Goal: Use online tool/utility: Utilize a website feature to perform a specific function

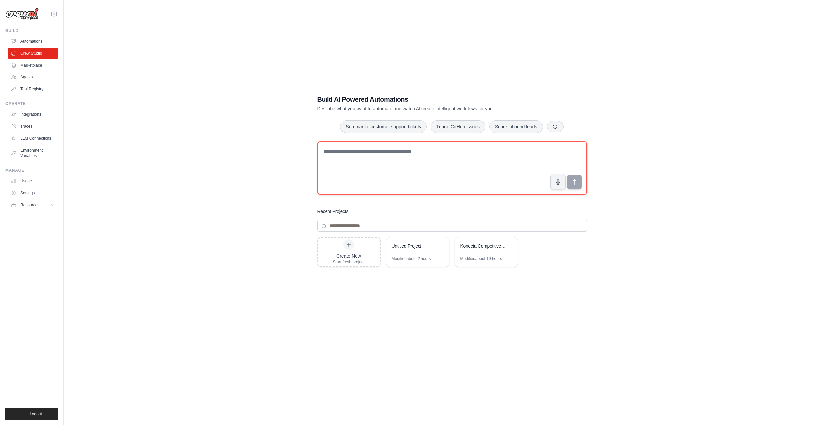
click at [351, 151] on textarea at bounding box center [452, 167] width 270 height 53
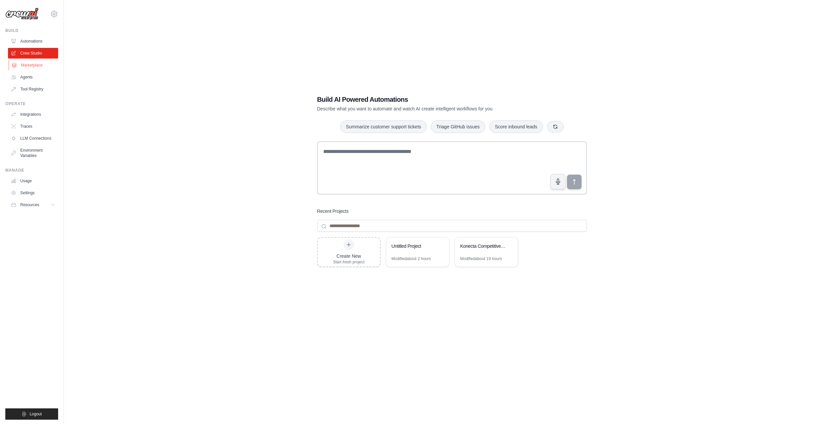
click at [33, 68] on link "Marketplace" at bounding box center [34, 65] width 50 height 11
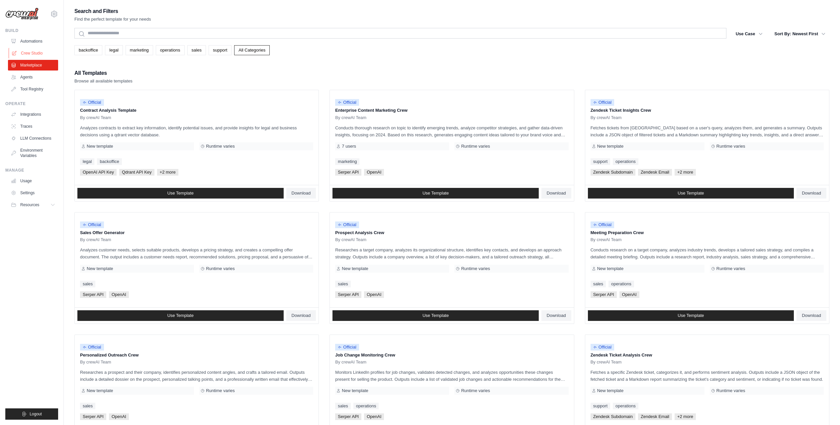
click at [36, 54] on link "Crew Studio" at bounding box center [34, 53] width 50 height 11
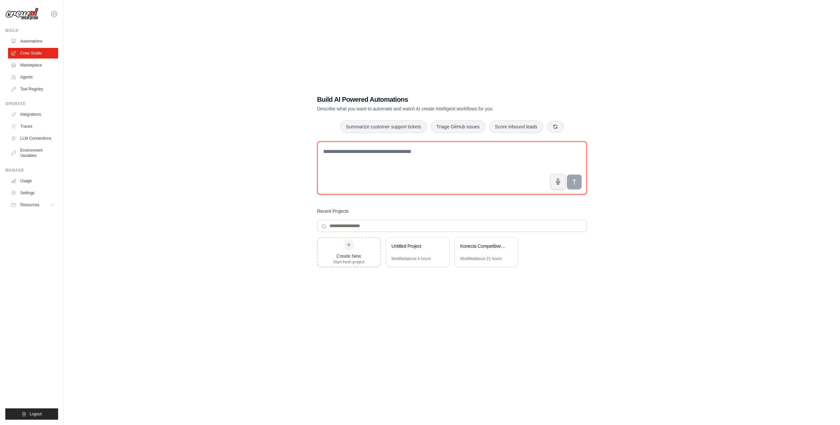
click at [346, 154] on textarea at bounding box center [452, 167] width 270 height 53
paste textarea "**********"
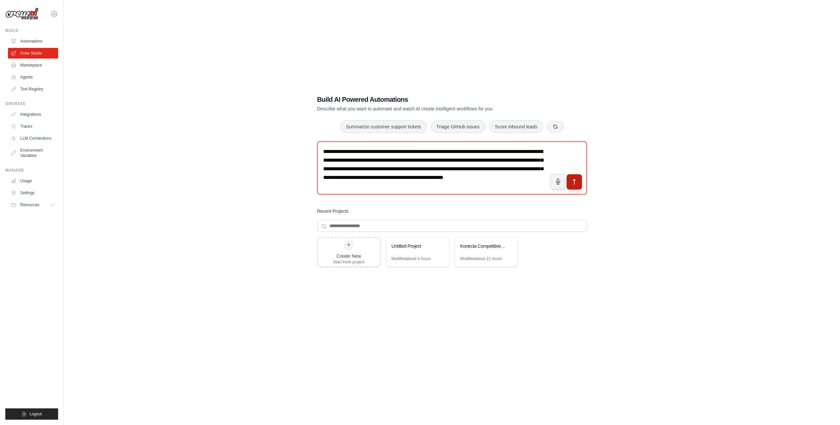
type textarea "**********"
click at [577, 182] on icon "submit" at bounding box center [574, 181] width 7 height 7
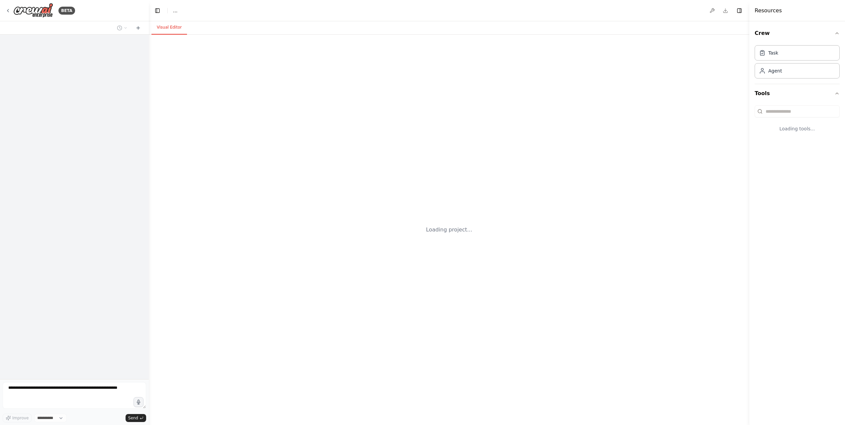
select select "****"
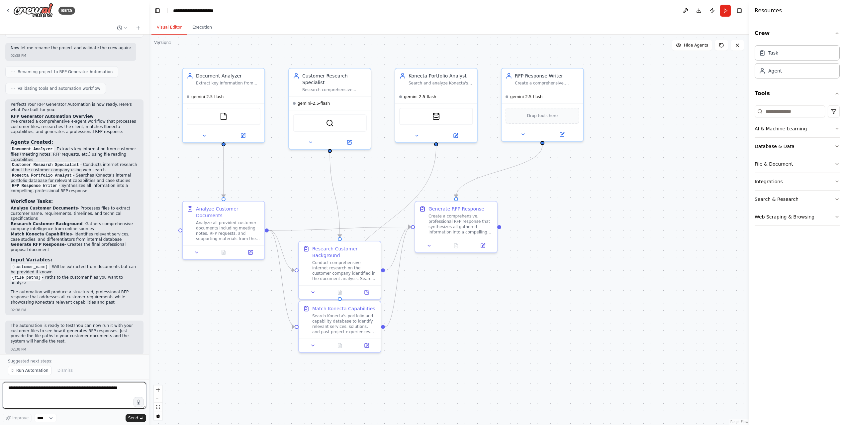
scroll to position [610, 0]
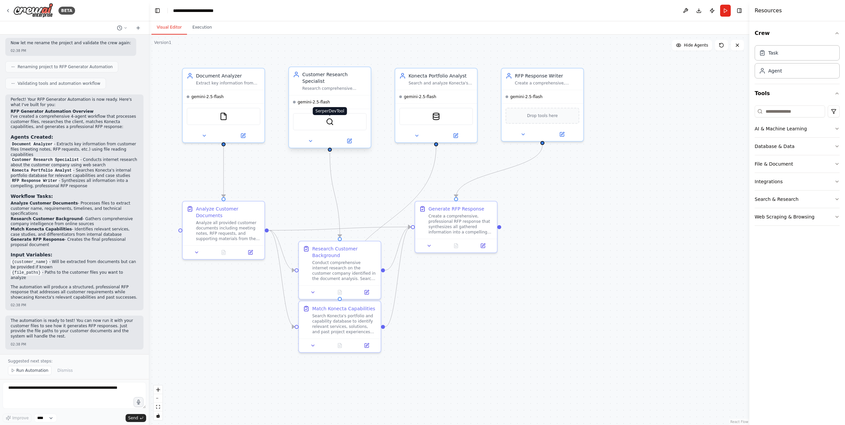
click at [327, 123] on img at bounding box center [330, 122] width 8 height 8
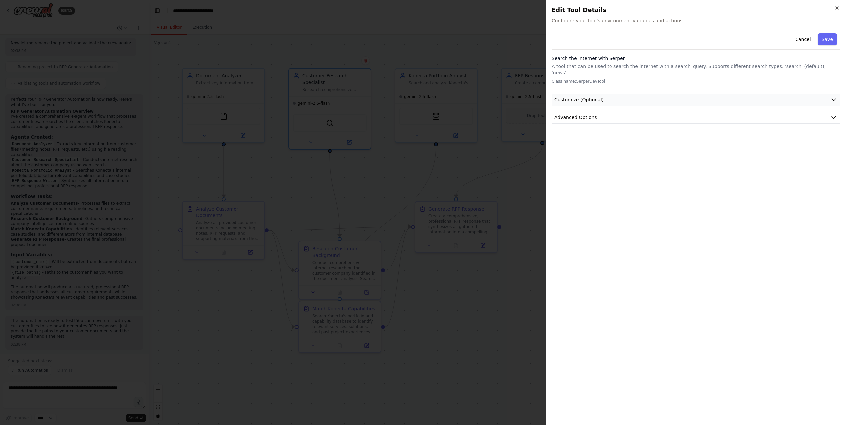
click at [831, 96] on icon "button" at bounding box center [834, 99] width 7 height 7
click at [836, 8] on icon "button" at bounding box center [837, 7] width 5 height 5
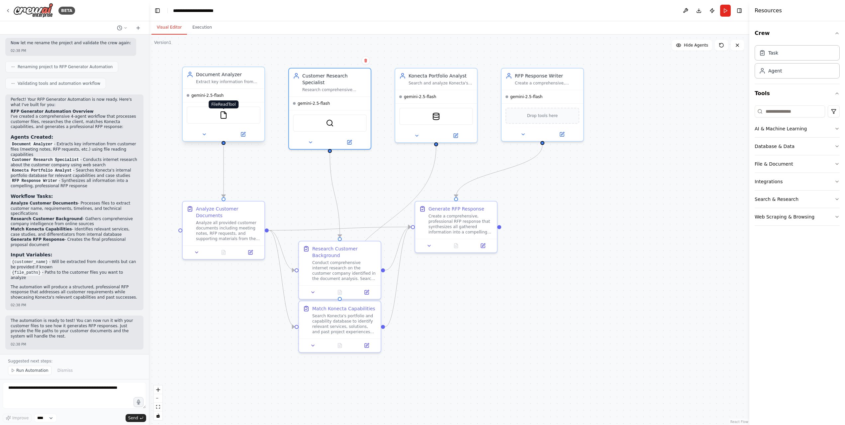
click at [220, 114] on img at bounding box center [224, 115] width 8 height 8
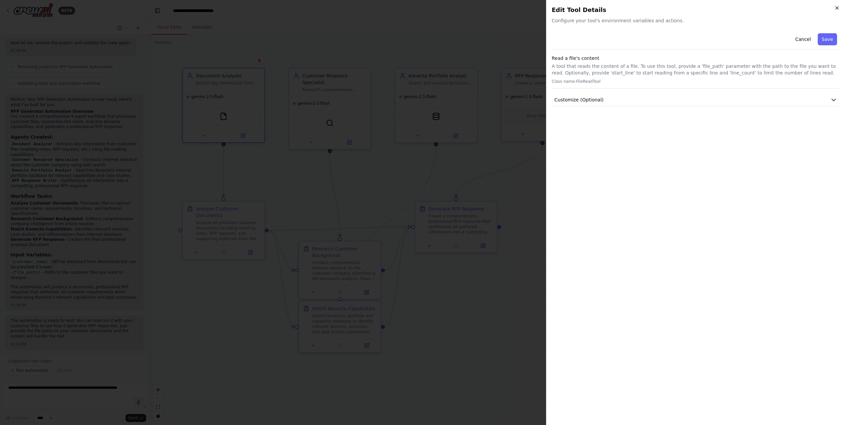
click at [835, 8] on icon "button" at bounding box center [837, 7] width 5 height 5
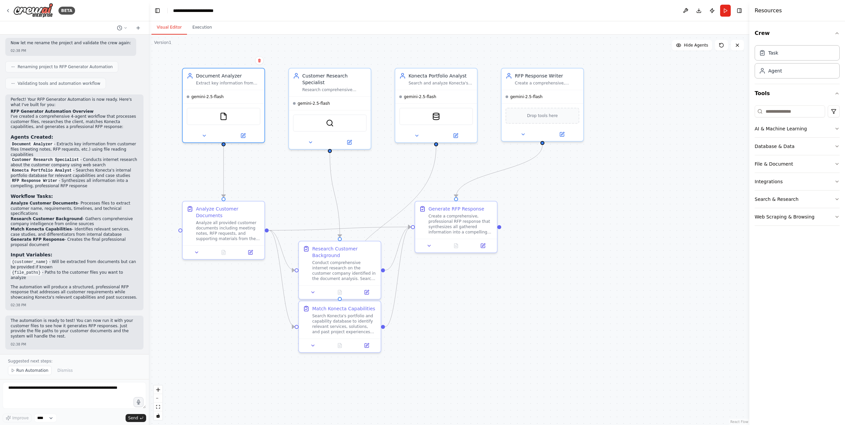
click at [570, 169] on div ".deletable-edge-delete-btn { width: 20px; height: 20px; border: 0px solid #ffff…" at bounding box center [449, 230] width 601 height 390
click at [699, 11] on button "Download" at bounding box center [699, 11] width 11 height 12
click at [716, 78] on div ".deletable-edge-delete-btn { width: 20px; height: 20px; border: 0px solid #ffff…" at bounding box center [449, 230] width 601 height 390
click at [726, 10] on button "Run" at bounding box center [725, 11] width 11 height 12
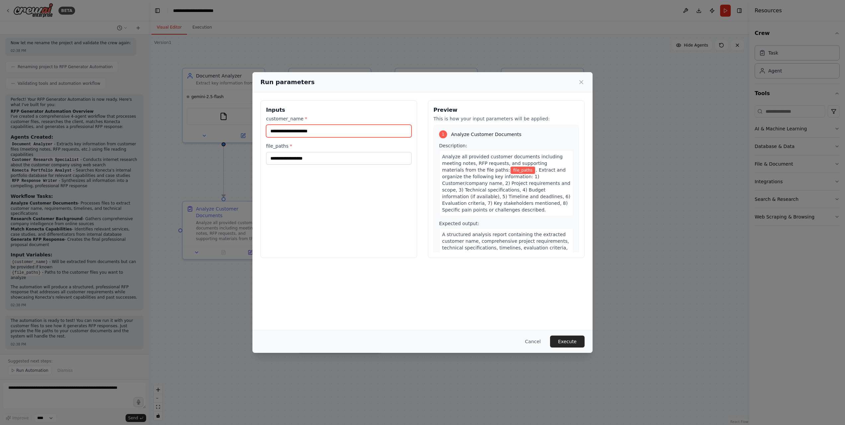
click at [327, 132] on input "customer_name *" at bounding box center [339, 131] width 146 height 13
click at [533, 342] on button "Cancel" at bounding box center [533, 341] width 26 height 12
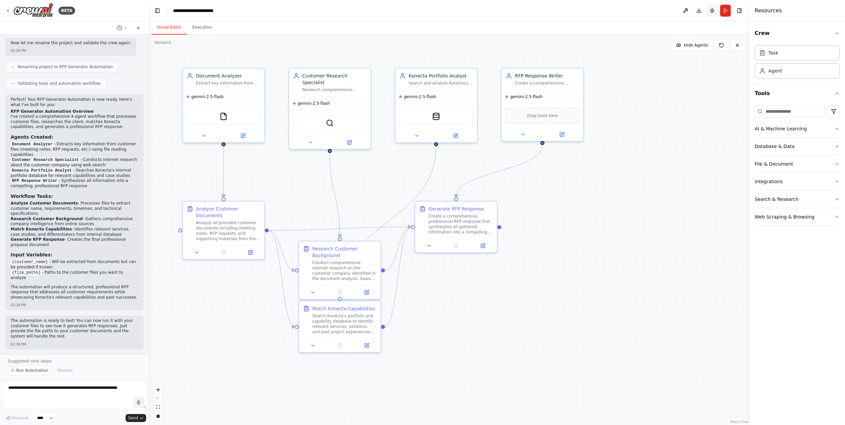
click at [714, 11] on button "Publish" at bounding box center [712, 11] width 11 height 12
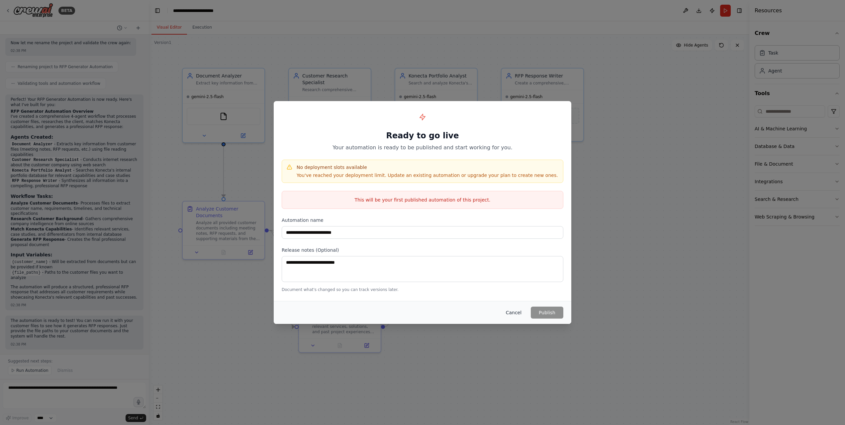
click at [519, 312] on button "Cancel" at bounding box center [514, 312] width 26 height 12
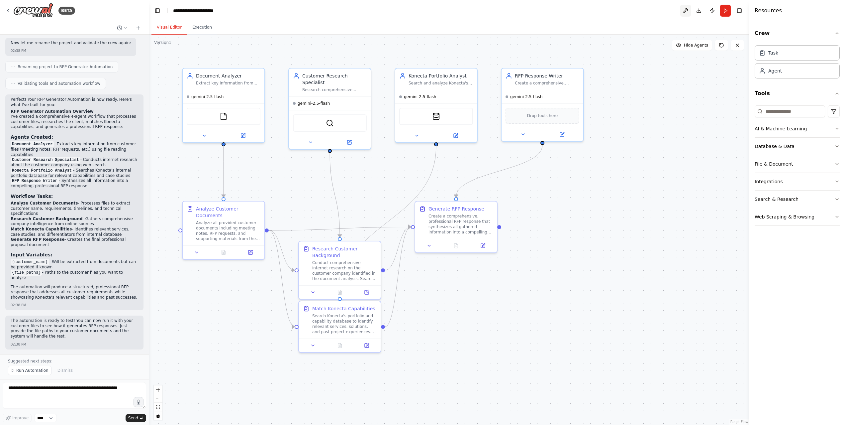
click at [688, 9] on button at bounding box center [686, 11] width 11 height 12
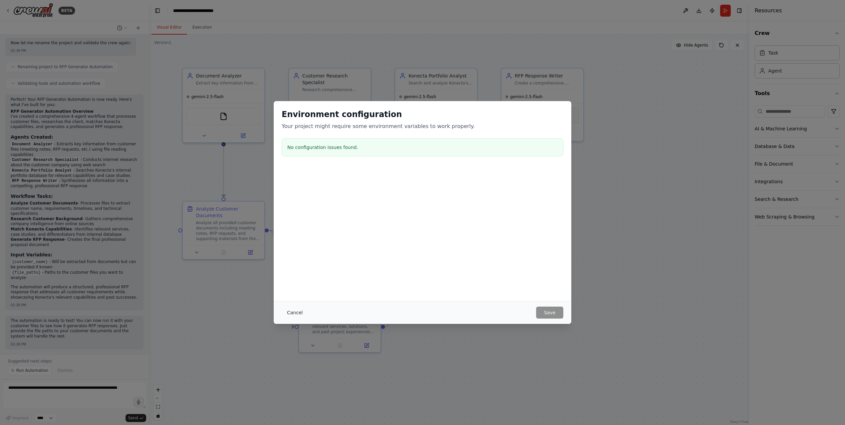
click at [289, 312] on button "Cancel" at bounding box center [295, 312] width 26 height 12
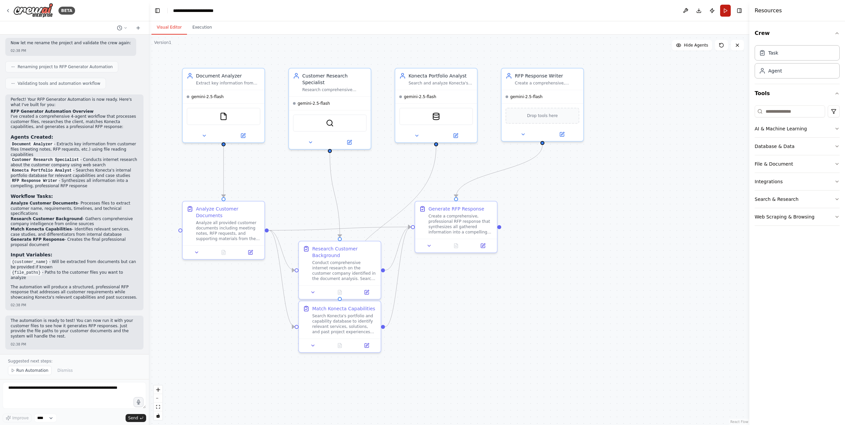
click at [728, 9] on button "Run" at bounding box center [725, 11] width 11 height 12
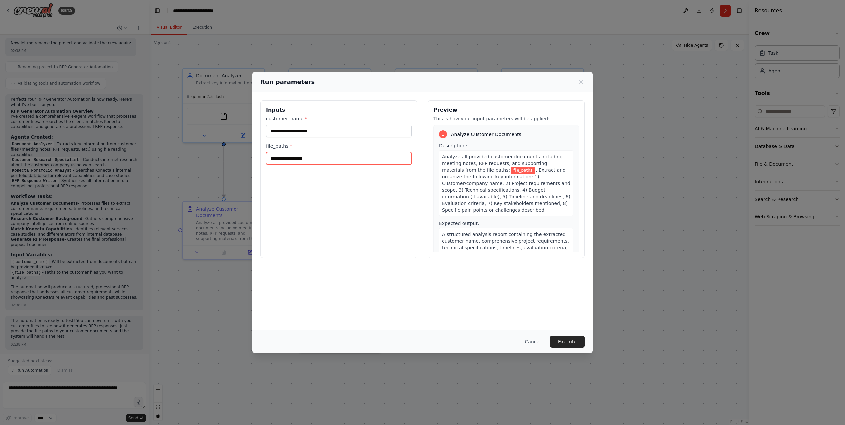
click at [304, 157] on input "file_paths *" at bounding box center [339, 158] width 146 height 13
click at [582, 81] on icon at bounding box center [581, 81] width 3 height 3
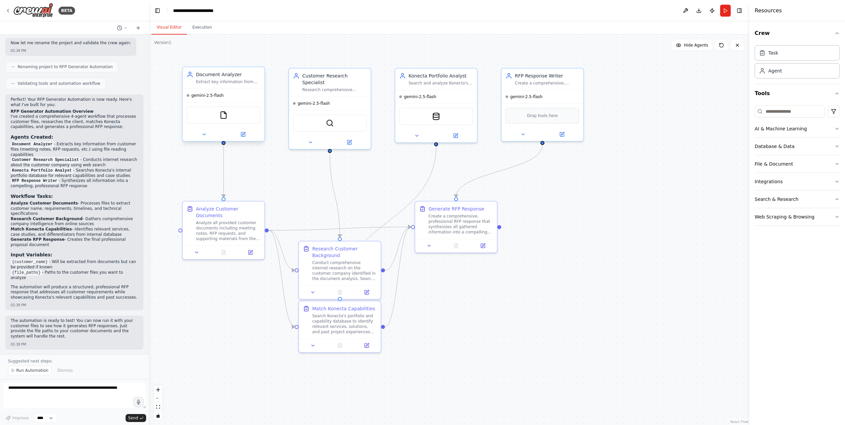
click at [231, 117] on div "FileReadTool" at bounding box center [224, 114] width 74 height 17
click at [247, 135] on button at bounding box center [243, 134] width 38 height 8
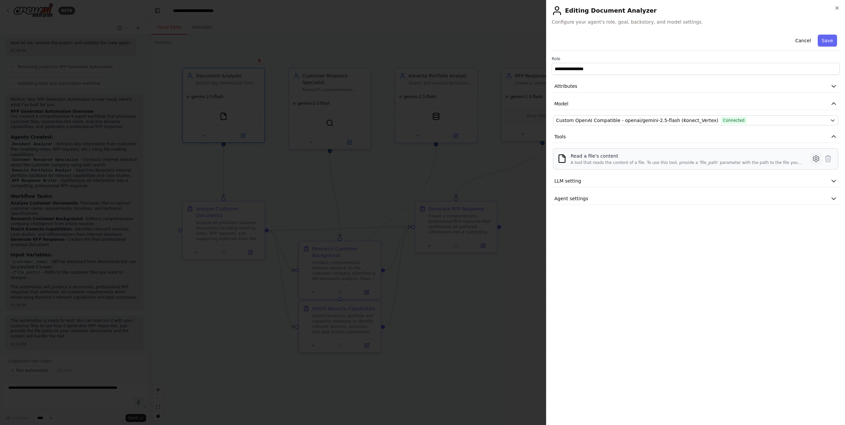
click at [815, 160] on icon at bounding box center [816, 159] width 8 height 8
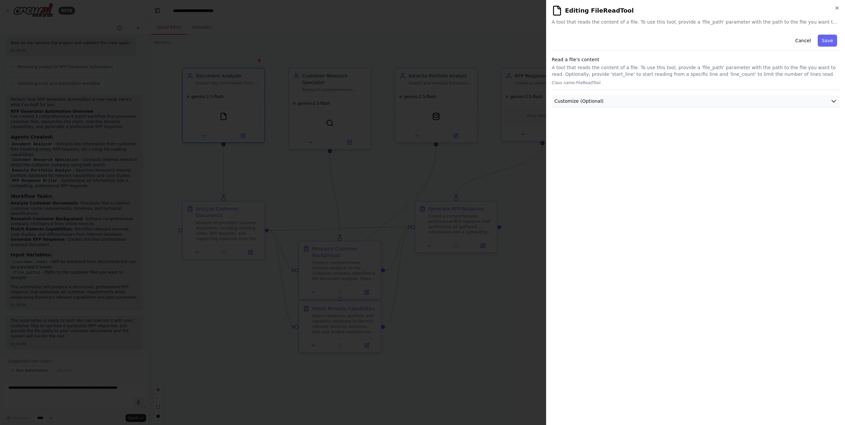
click at [772, 100] on button "Customize (Optional)" at bounding box center [696, 101] width 288 height 12
click at [751, 128] on input "text" at bounding box center [695, 125] width 285 height 12
paste input "**********"
click at [559, 127] on input "**********" at bounding box center [695, 125] width 285 height 12
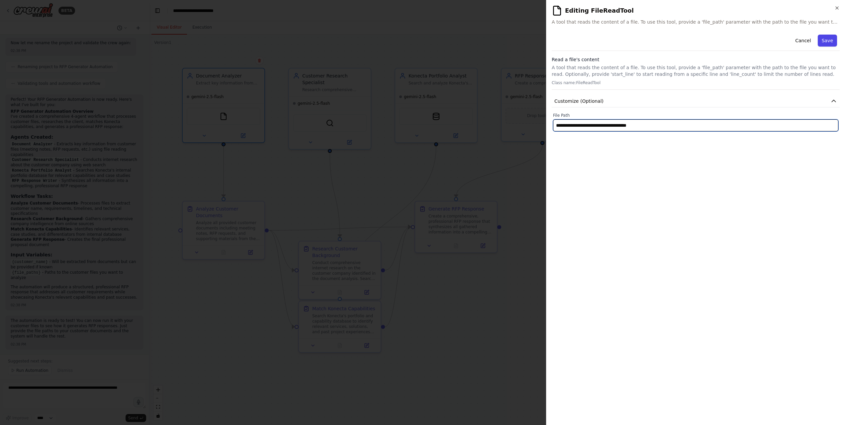
type input "**********"
click at [824, 42] on button "Save" at bounding box center [827, 41] width 19 height 12
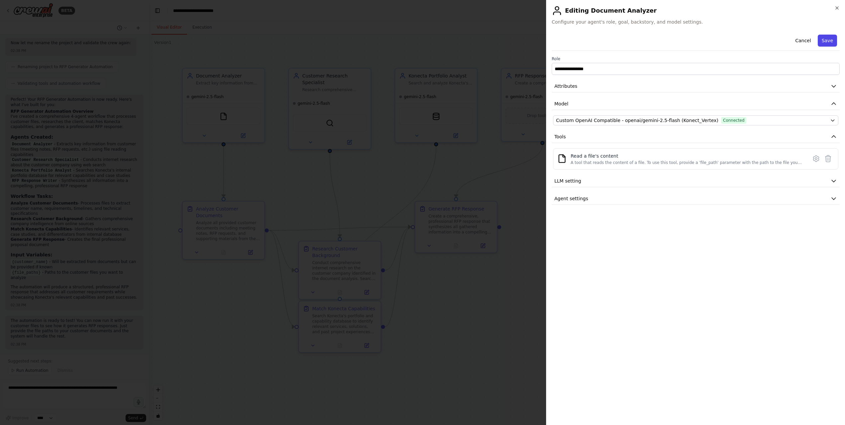
click at [824, 42] on button "Save" at bounding box center [827, 41] width 19 height 12
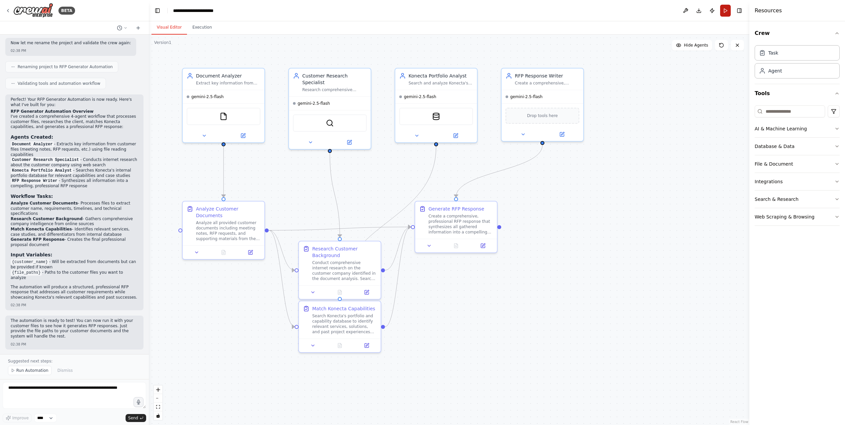
click at [725, 8] on button "Run" at bounding box center [725, 11] width 11 height 12
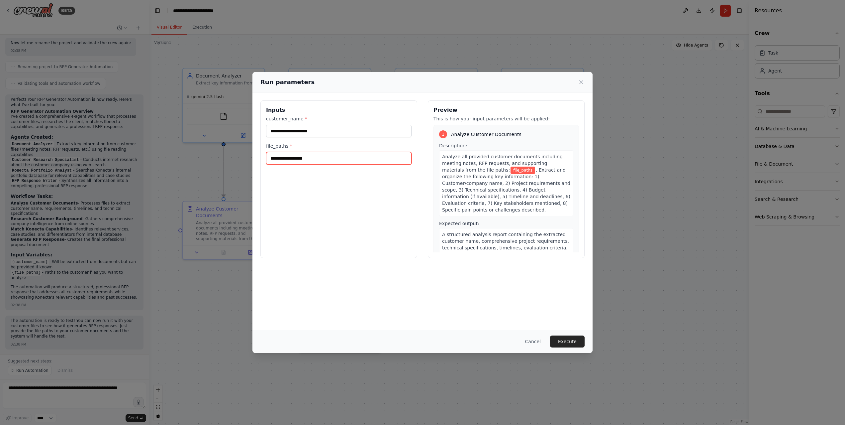
click at [293, 158] on input "file_paths *" at bounding box center [339, 158] width 146 height 13
paste input "**********"
click at [272, 160] on input "**********" at bounding box center [339, 158] width 146 height 13
type input "**********"
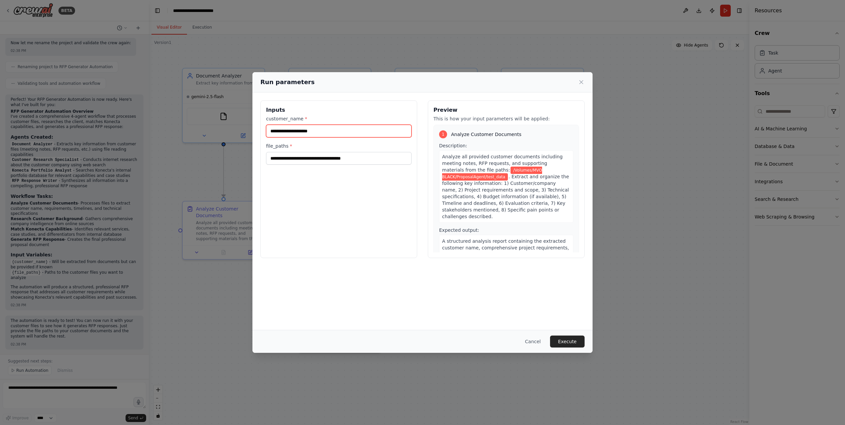
click at [283, 128] on input "customer_name *" at bounding box center [339, 131] width 146 height 13
type input "********"
click at [576, 342] on button "Execute" at bounding box center [567, 341] width 35 height 12
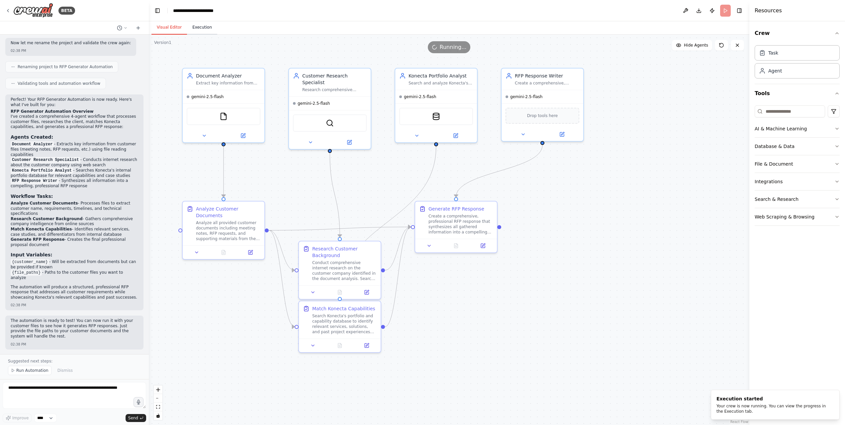
click at [199, 27] on button "Execution" at bounding box center [202, 28] width 30 height 14
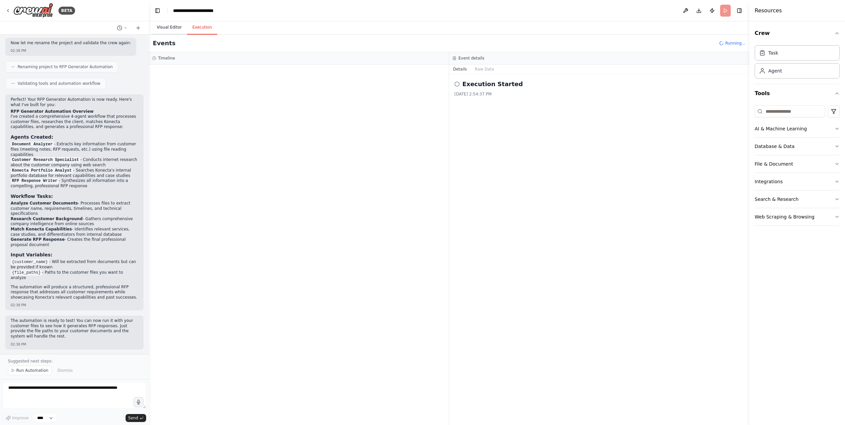
click at [168, 30] on button "Visual Editor" at bounding box center [170, 28] width 36 height 14
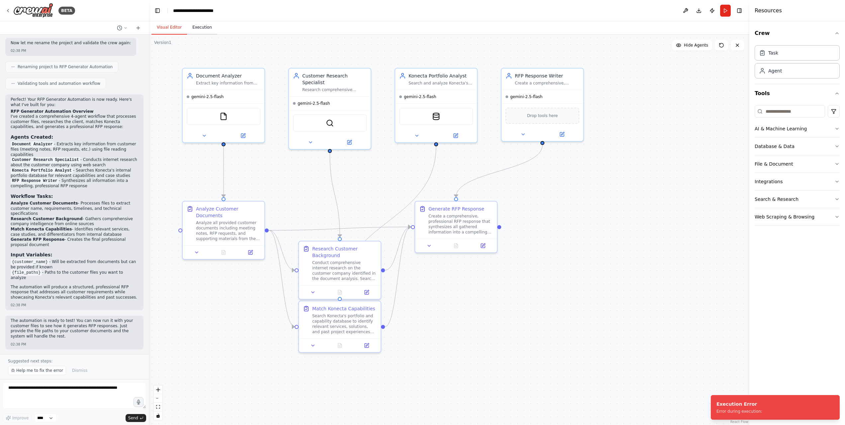
click at [200, 29] on button "Execution" at bounding box center [202, 28] width 30 height 14
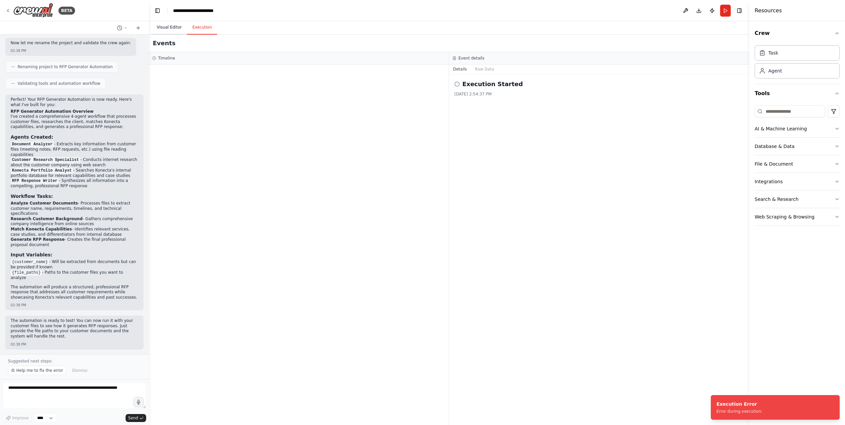
click at [165, 28] on button "Visual Editor" at bounding box center [170, 28] width 36 height 14
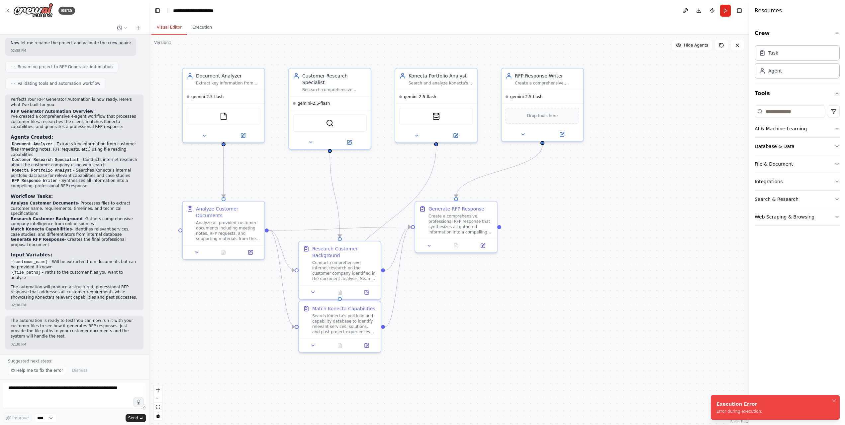
click at [733, 411] on div "Error during execution:" at bounding box center [740, 410] width 46 height 5
click at [226, 117] on img at bounding box center [224, 115] width 8 height 8
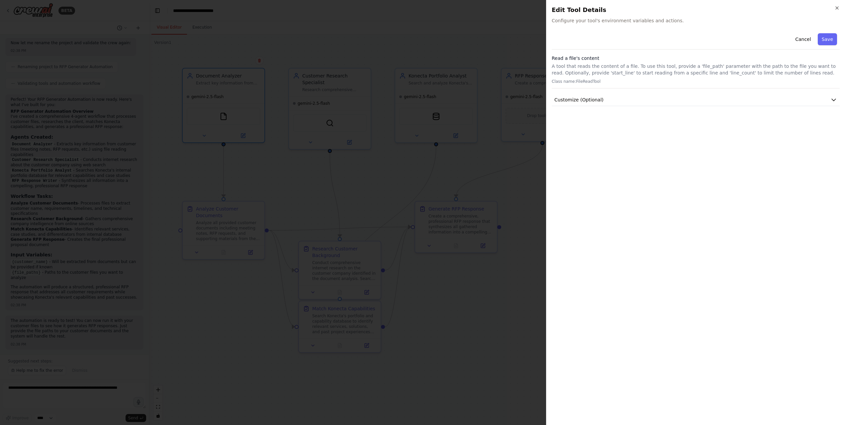
click at [840, 7] on div "Close Edit Tool Details Configure your tool's environment variables and actions…" at bounding box center [695, 212] width 299 height 425
click at [803, 39] on button "Cancel" at bounding box center [804, 39] width 24 height 12
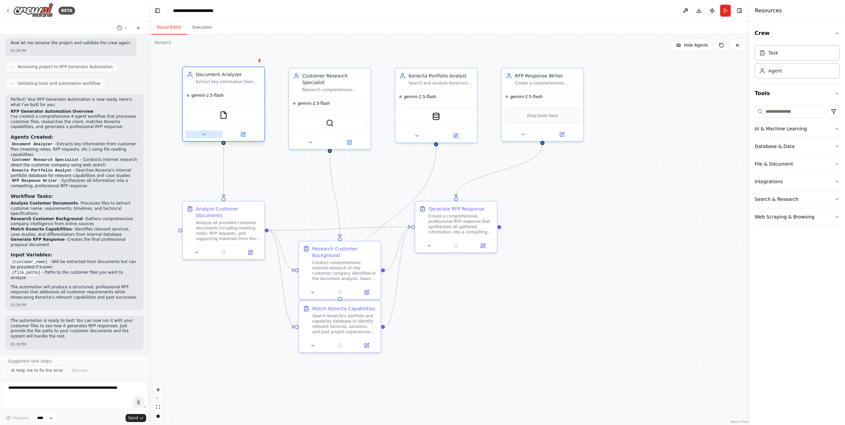
click at [204, 135] on icon at bounding box center [204, 134] width 5 height 5
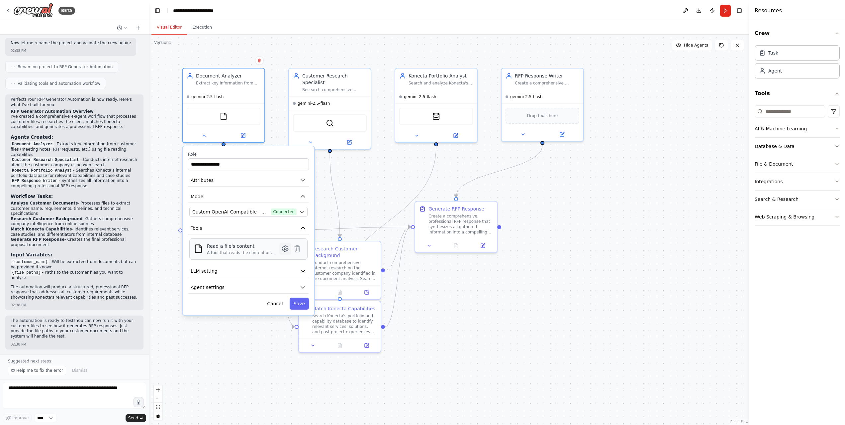
click at [284, 249] on icon at bounding box center [285, 249] width 6 height 6
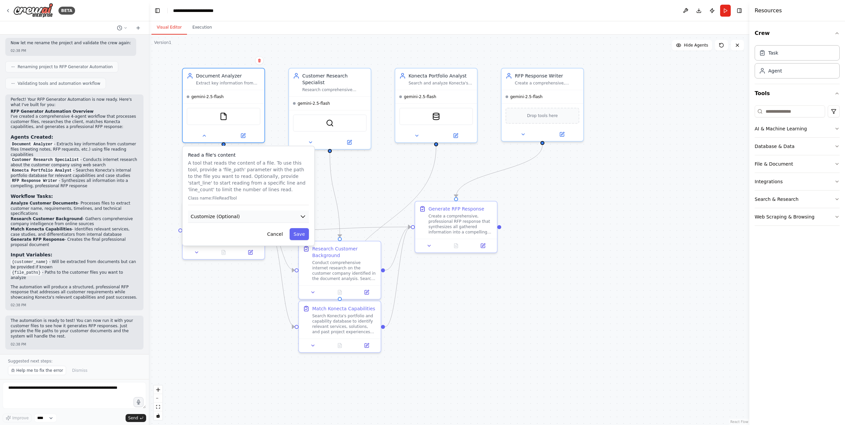
click at [304, 221] on button "Customize (Optional)" at bounding box center [248, 216] width 121 height 12
click at [281, 257] on button "Cancel" at bounding box center [275, 258] width 24 height 12
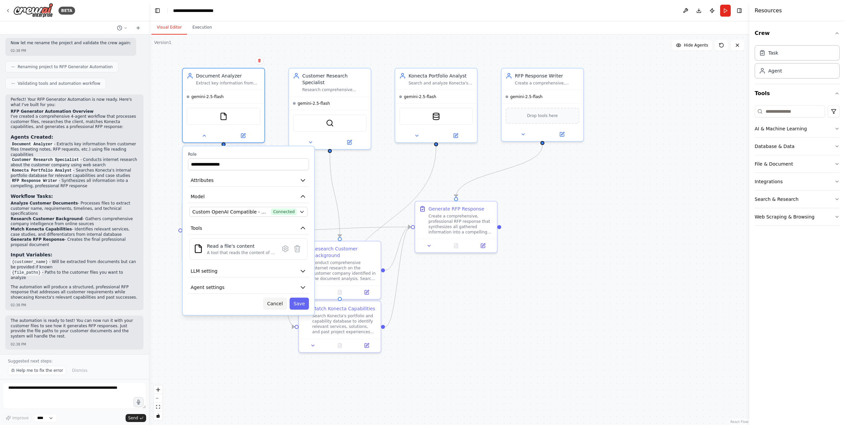
click at [278, 301] on button "Cancel" at bounding box center [275, 303] width 24 height 12
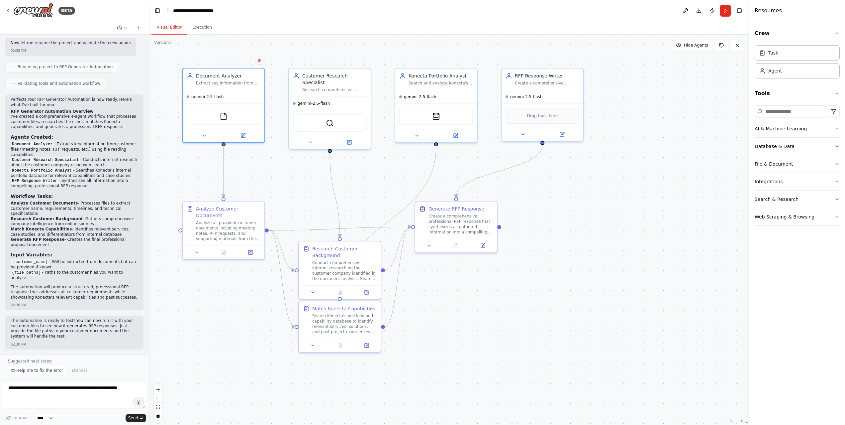
click at [280, 184] on div ".deletable-edge-delete-btn { width: 20px; height: 20px; border: 0px solid #ffff…" at bounding box center [449, 230] width 601 height 390
click at [243, 133] on icon at bounding box center [243, 134] width 4 height 4
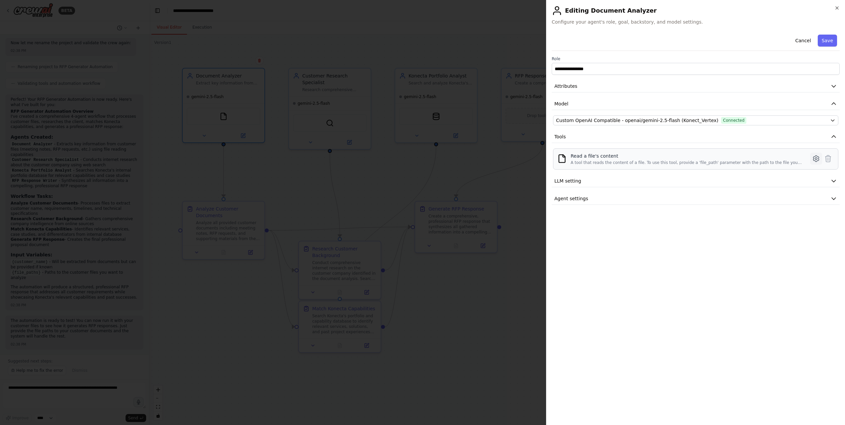
click at [820, 161] on icon at bounding box center [816, 159] width 8 height 8
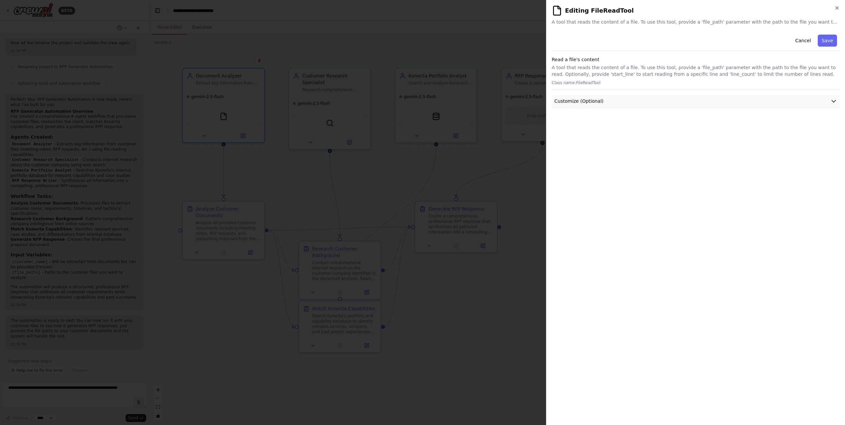
click at [831, 102] on icon "button" at bounding box center [834, 101] width 7 height 7
drag, startPoint x: 661, startPoint y: 124, endPoint x: 541, endPoint y: 115, distance: 120.3
click at [541, 115] on body "BETA I want to build an RFP generator, input will be files from the customers, …" at bounding box center [422, 212] width 845 height 425
click at [836, 8] on icon "button" at bounding box center [837, 7] width 5 height 5
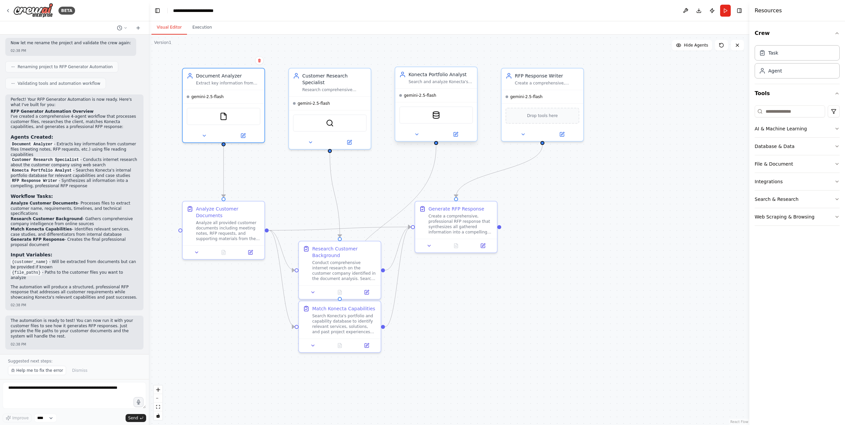
click at [435, 119] on div "CouchbaseFTSVectorSearchTool" at bounding box center [436, 114] width 74 height 17
click at [417, 135] on icon at bounding box center [416, 134] width 5 height 5
